Goal: Find specific page/section: Find specific page/section

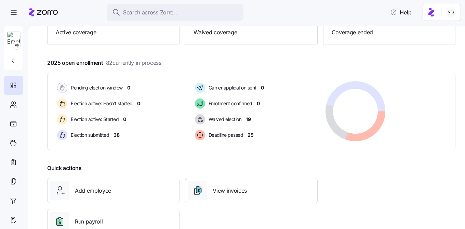
scroll to position [102, 0]
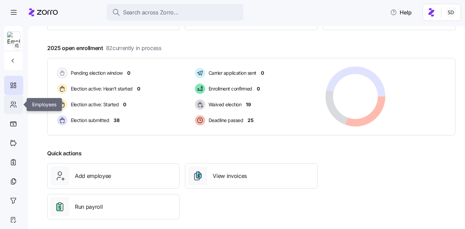
click at [12, 105] on icon at bounding box center [14, 104] width 8 height 8
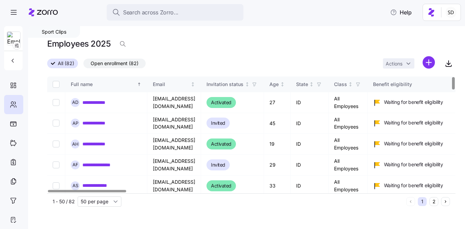
click at [57, 83] on input "Select all records" at bounding box center [56, 84] width 7 height 7
checkbox input "true"
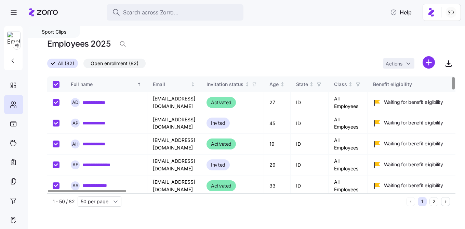
checkbox input "true"
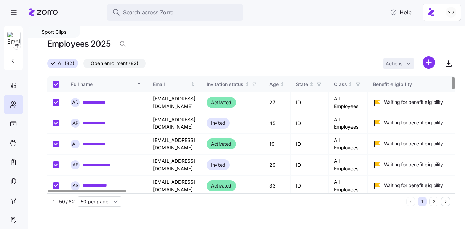
checkbox input "true"
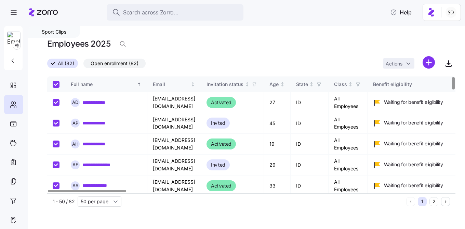
checkbox input "true"
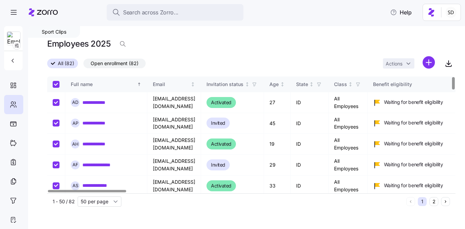
checkbox input "true"
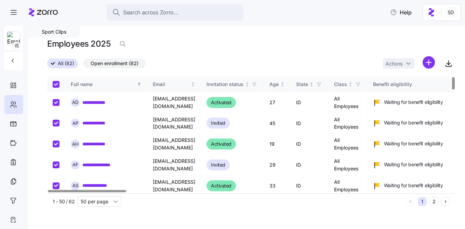
checkbox input "true"
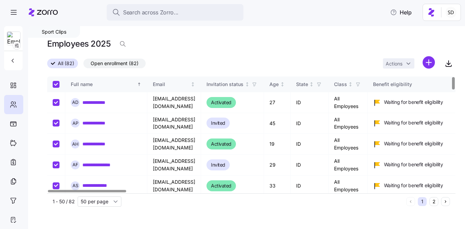
checkbox input "true"
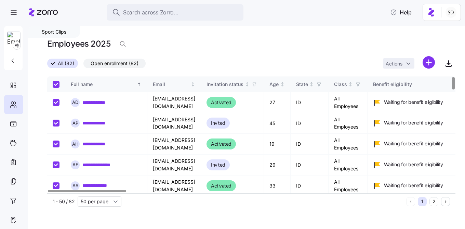
checkbox input "true"
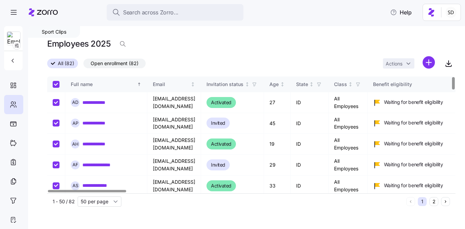
checkbox input "true"
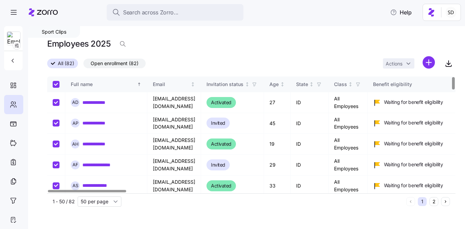
checkbox input "true"
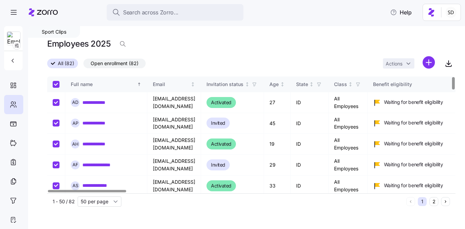
checkbox input "true"
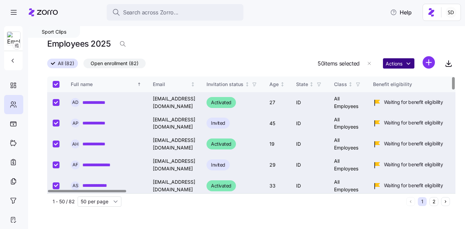
click at [406, 63] on html "**********" at bounding box center [232, 112] width 465 height 224
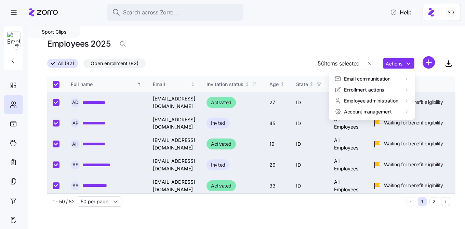
click at [369, 45] on html "**********" at bounding box center [232, 112] width 465 height 224
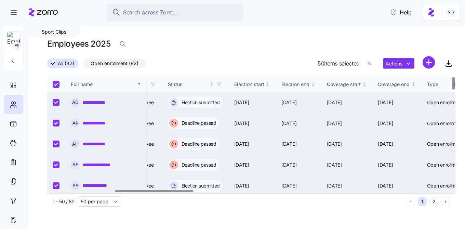
scroll to position [0, 137]
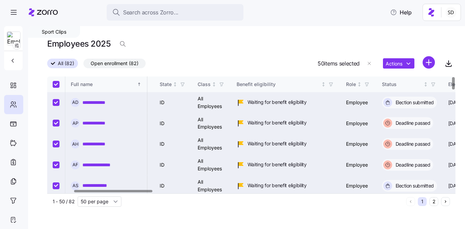
click at [55, 83] on input "Select all records" at bounding box center [56, 84] width 7 height 7
checkbox input "false"
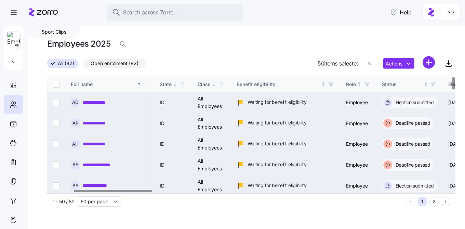
checkbox input "false"
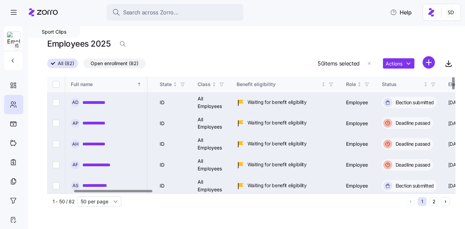
checkbox input "false"
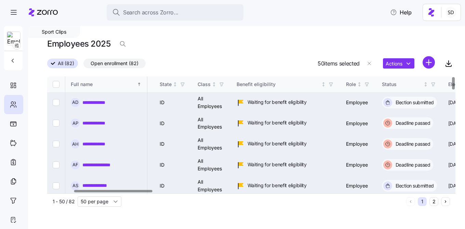
checkbox input "false"
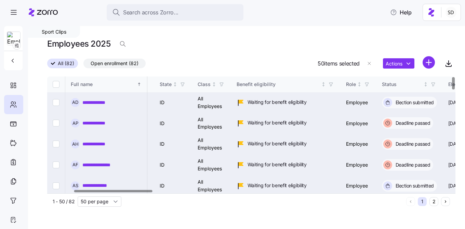
checkbox input "false"
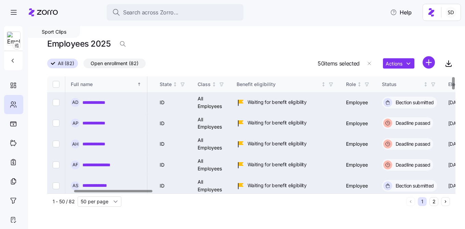
checkbox input "false"
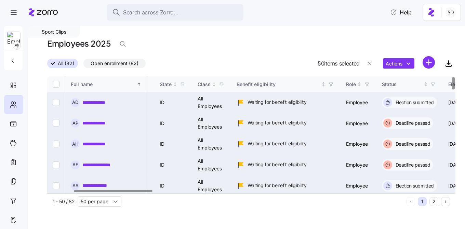
checkbox input "false"
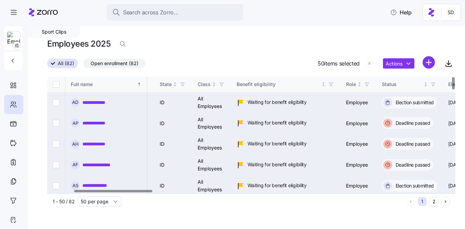
checkbox input "false"
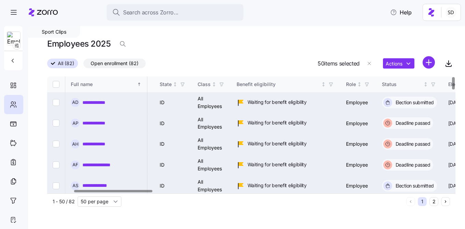
checkbox input "false"
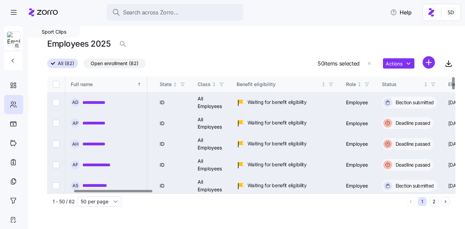
checkbox input "false"
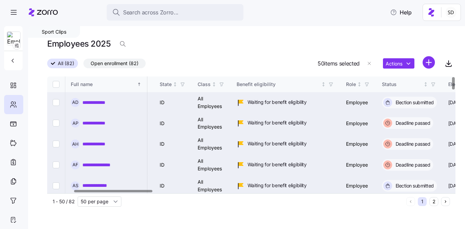
checkbox input "false"
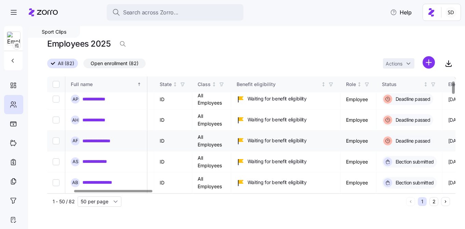
scroll to position [41, 137]
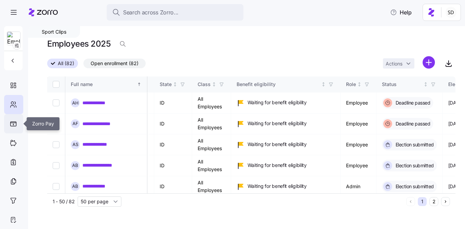
click at [12, 124] on icon at bounding box center [13, 123] width 7 height 5
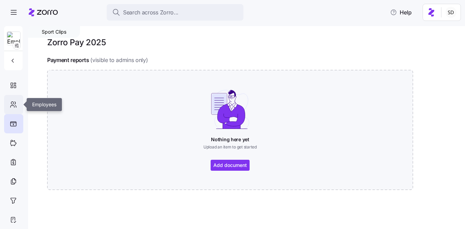
click at [13, 106] on icon at bounding box center [14, 104] width 8 height 8
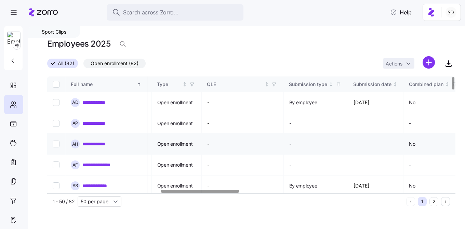
scroll to position [0, 691]
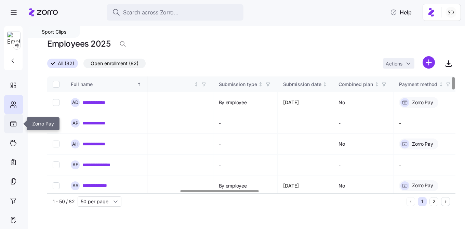
click at [11, 122] on icon at bounding box center [14, 123] width 6 height 4
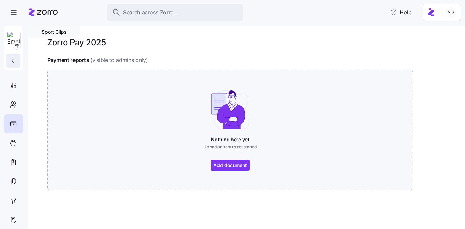
click at [12, 59] on icon "button" at bounding box center [12, 60] width 7 height 7
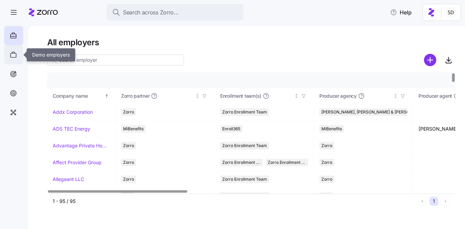
click at [15, 52] on icon at bounding box center [14, 55] width 8 height 8
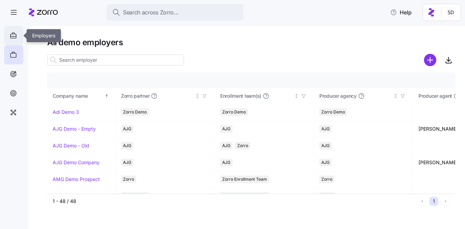
click at [15, 38] on icon at bounding box center [14, 35] width 8 height 8
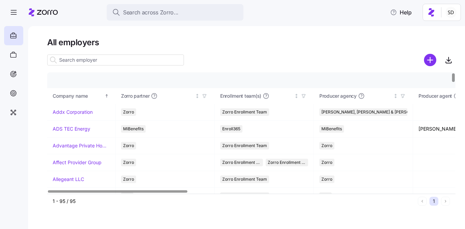
click at [93, 60] on input at bounding box center [115, 59] width 137 height 11
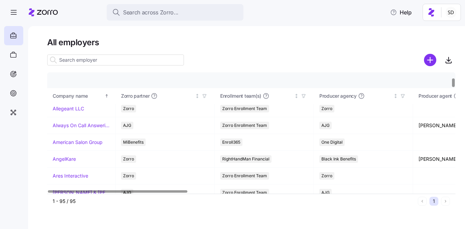
scroll to position [134, 0]
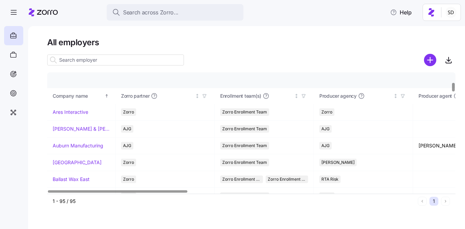
click at [86, 57] on input at bounding box center [115, 59] width 137 height 11
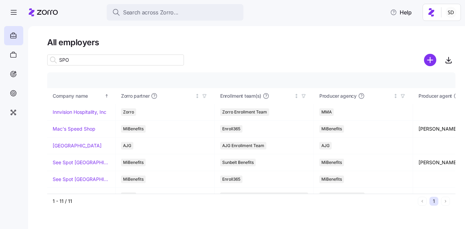
scroll to position [0, 0]
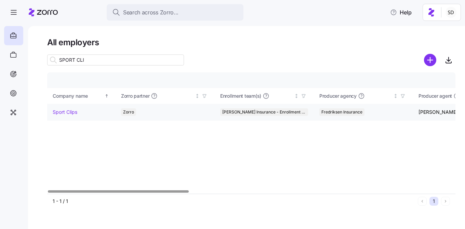
type input "SPORT CLI"
click at [58, 109] on link "Sport Clips" at bounding box center [65, 111] width 25 height 7
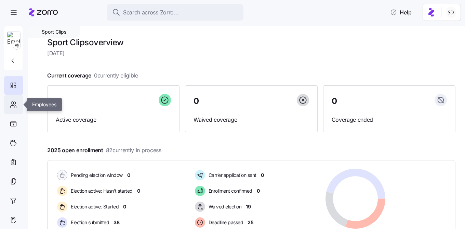
click at [11, 106] on icon at bounding box center [14, 104] width 8 height 8
